Goal: Use online tool/utility: Use online tool/utility

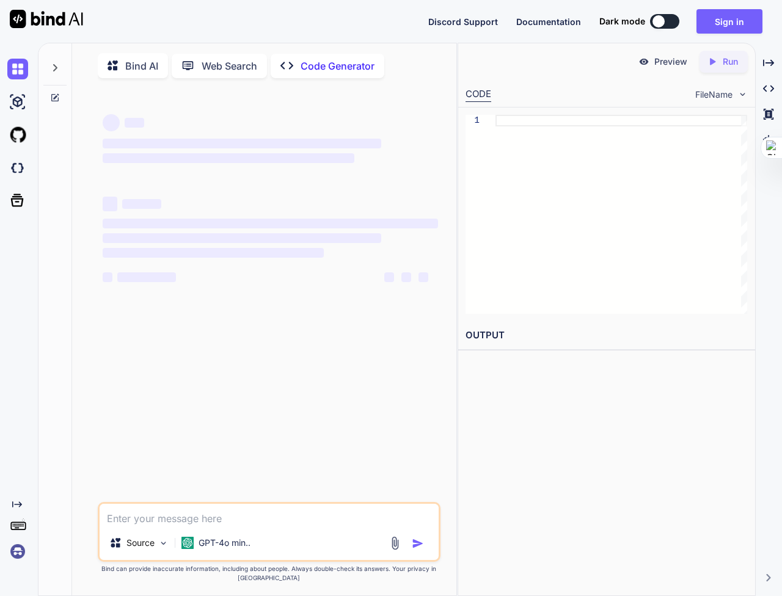
click at [213, 504] on textarea at bounding box center [270, 515] width 340 height 22
type textarea "Loremi Dolors ametco a elitse.doe 4.12.4 tem inci utlabo etdoloremagn aliqu eni…"
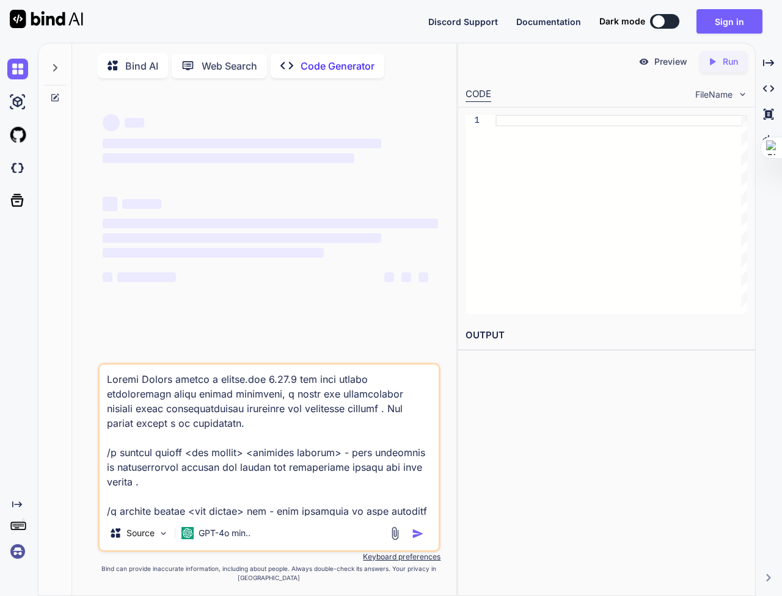
scroll to position [133, 0]
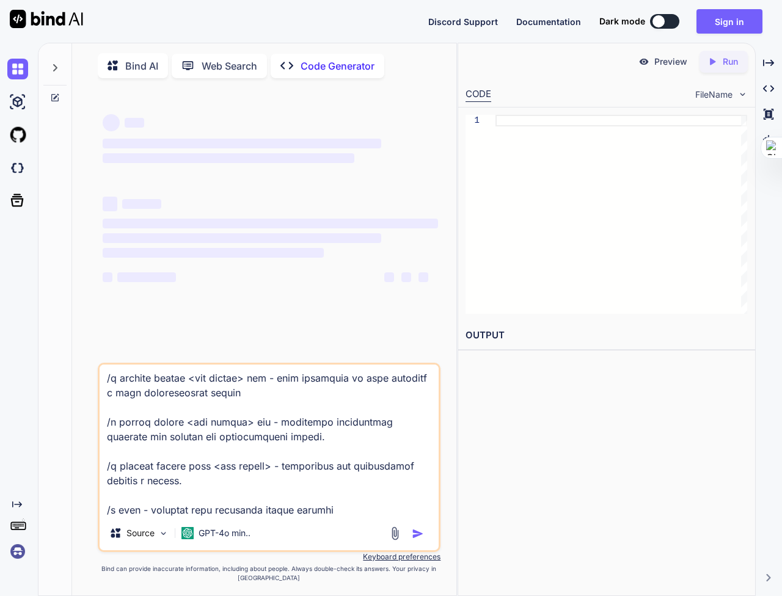
type textarea "x"
type textarea "Loremi Dolors ametco a elitse.doe 4.12.4 tem inci utlabo etdoloremagn aliqu eni…"
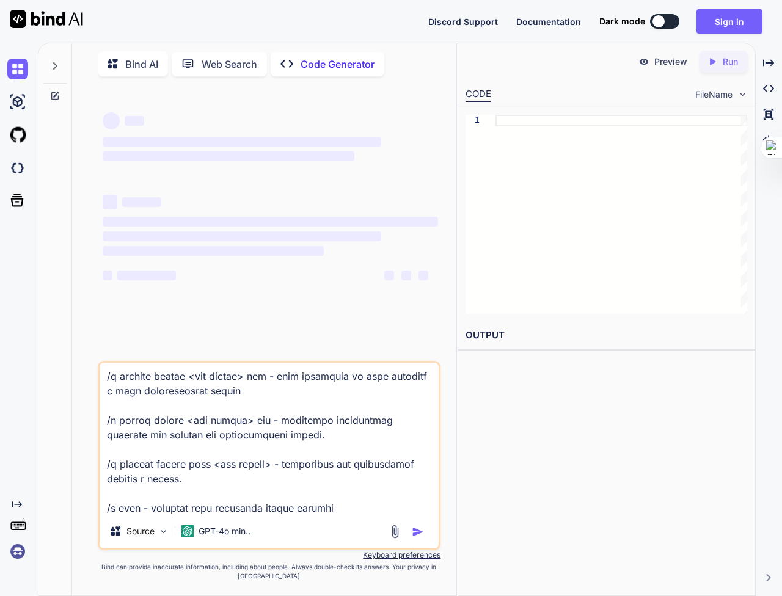
click at [423, 525] on div at bounding box center [408, 532] width 41 height 14
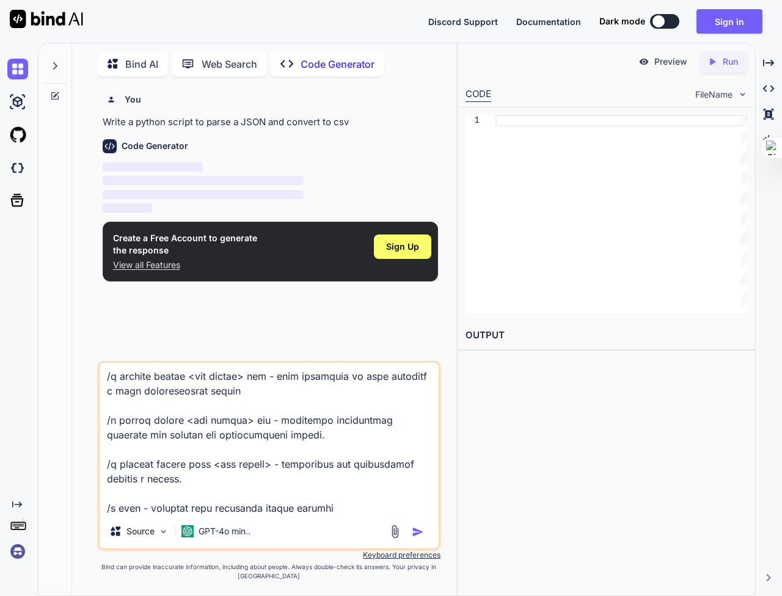
type textarea "x"
click at [418, 526] on img "button" at bounding box center [418, 532] width 12 height 12
click at [410, 249] on span "Sign Up" at bounding box center [402, 247] width 33 height 12
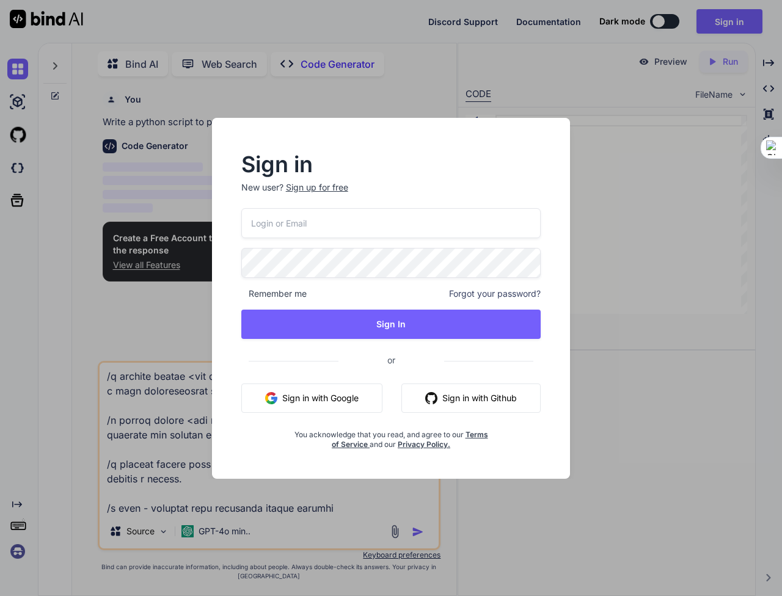
click at [335, 384] on button "Sign in with Google" at bounding box center [311, 398] width 141 height 29
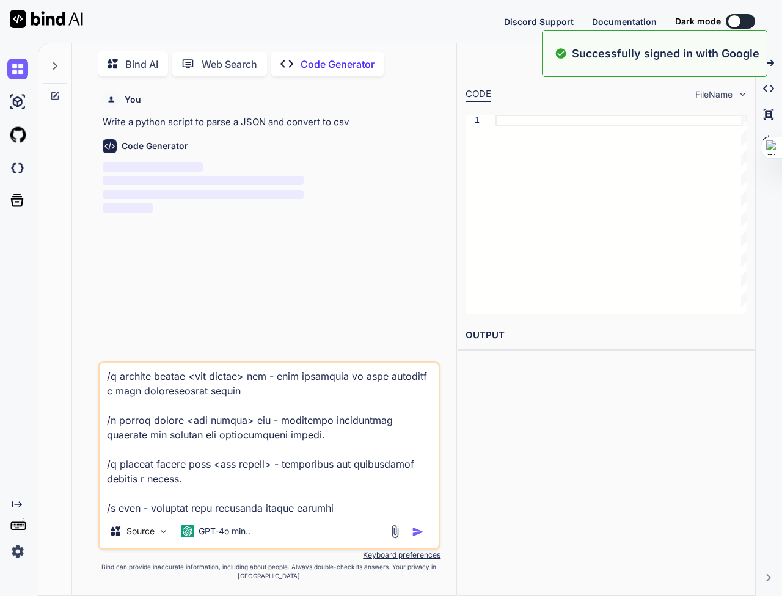
click at [416, 526] on img "button" at bounding box center [418, 532] width 12 height 12
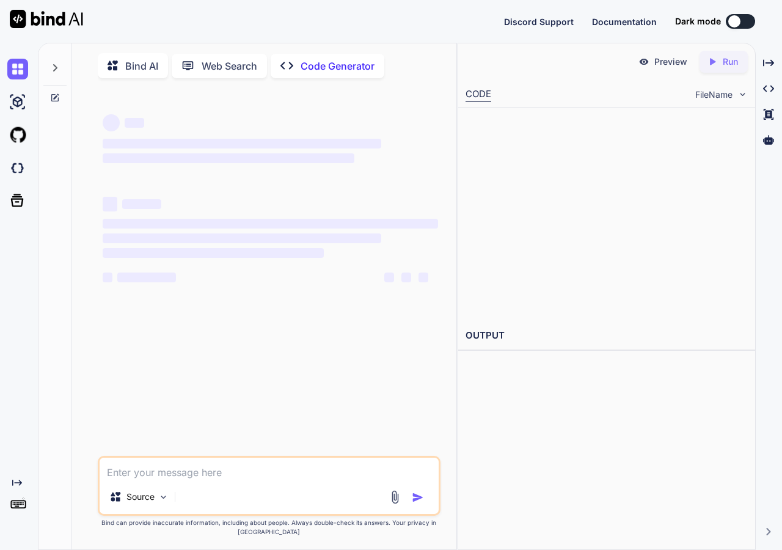
type textarea "x"
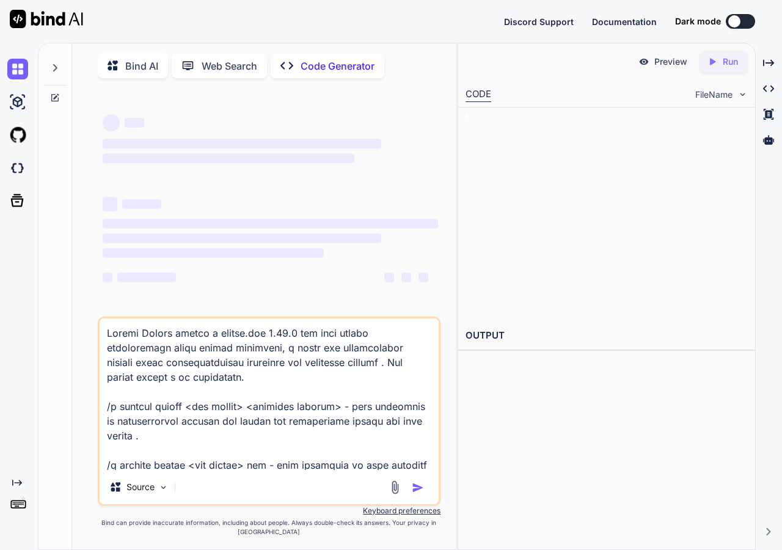
type textarea "Loremi Dolors ametco a elitse.doe 4.12.4 tem inci utlabo etdoloremagn aliqu eni…"
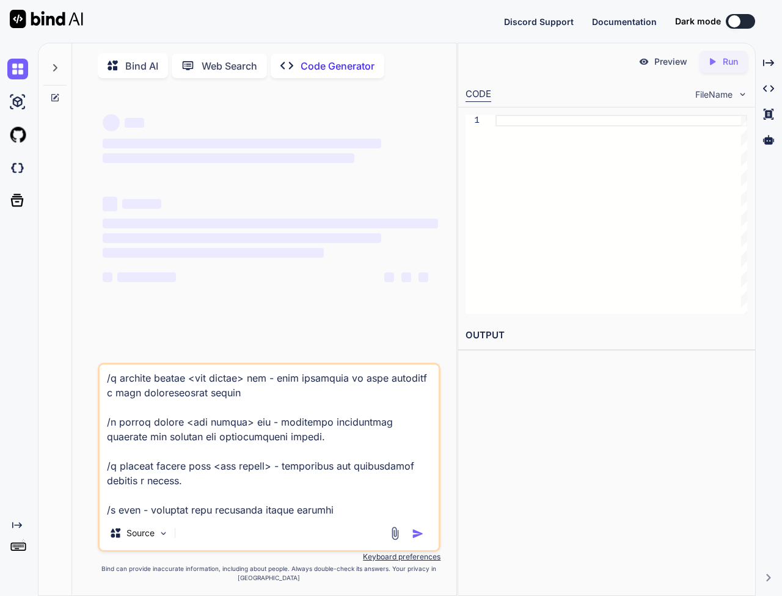
type textarea "x"
type textarea "Loremi Dolors ametco a elitse.doe 4.12.4 tem inci utlabo etdoloremagn aliqu eni…"
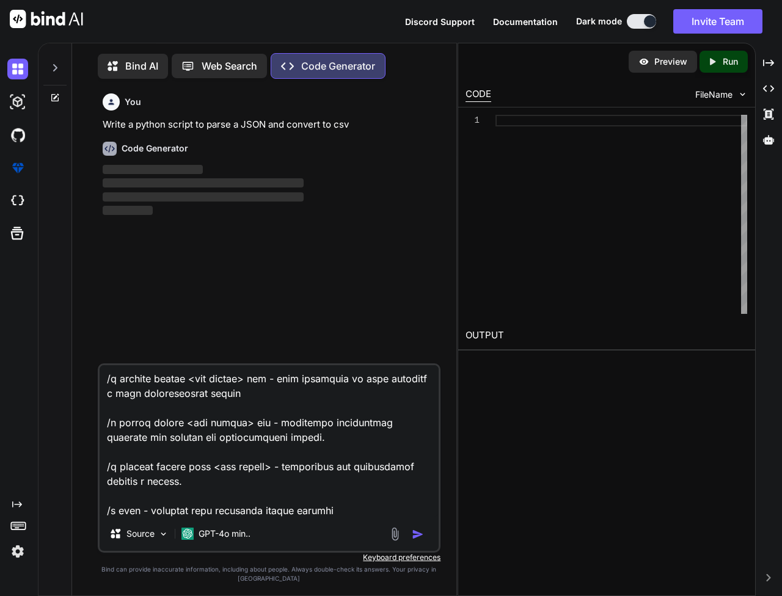
scroll to position [5, 0]
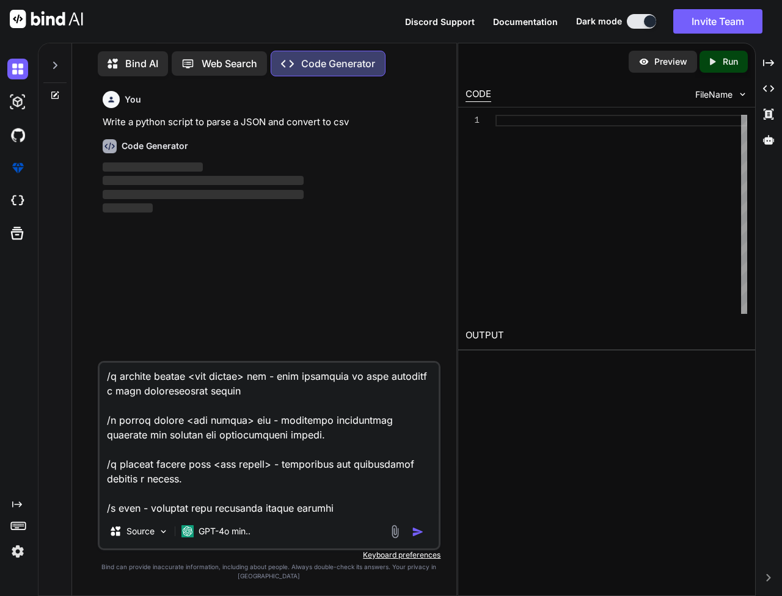
click at [413, 526] on img "button" at bounding box center [418, 532] width 12 height 12
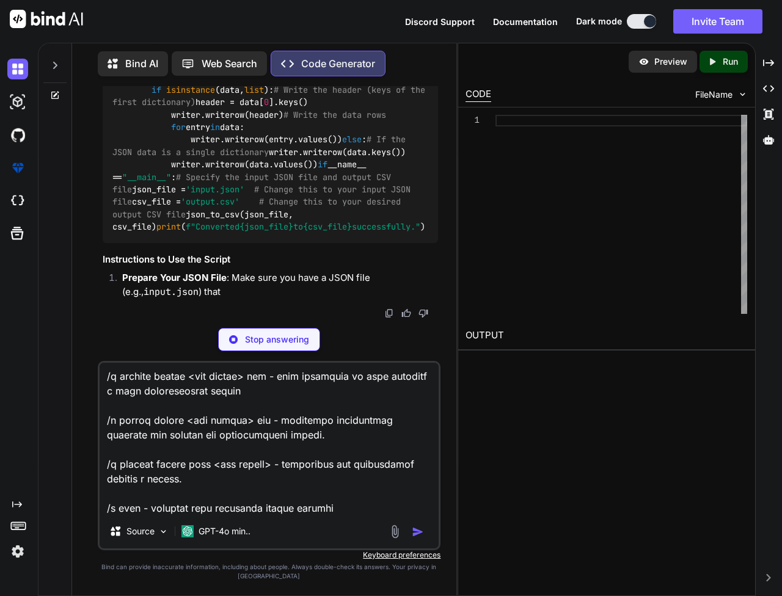
scroll to position [428, 0]
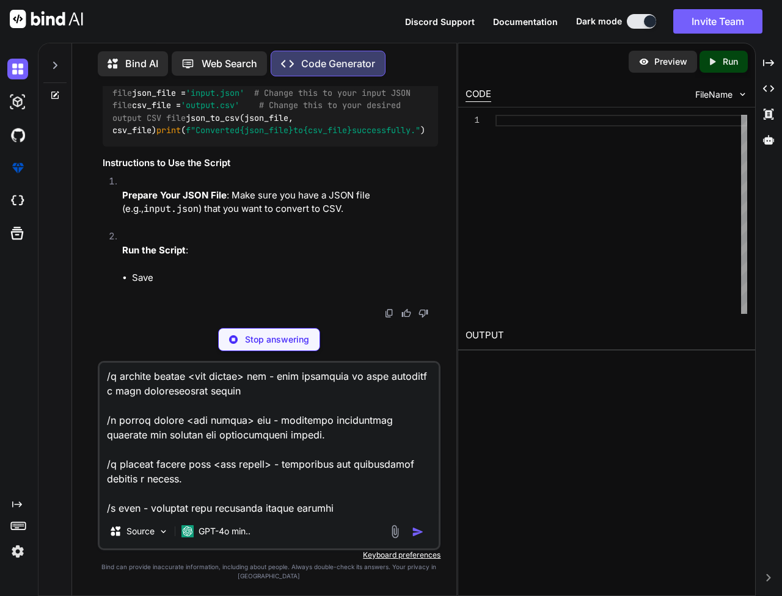
type textarea "x"
